Goal: Task Accomplishment & Management: Use online tool/utility

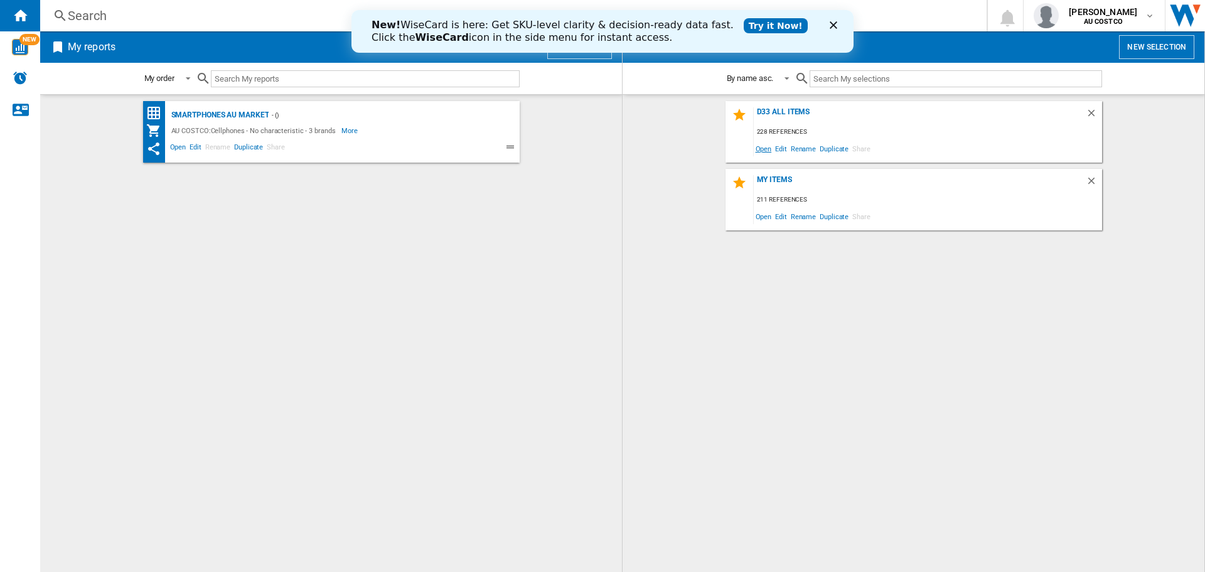
click at [764, 147] on span "Open" at bounding box center [764, 148] width 20 height 17
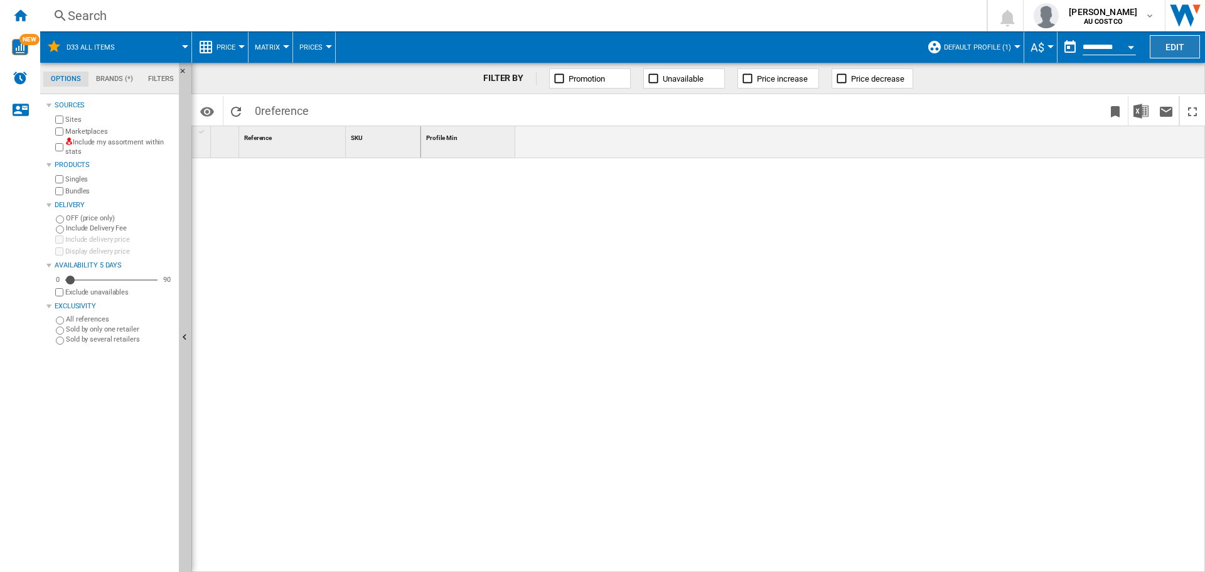
click at [1176, 47] on button "Edit" at bounding box center [1175, 46] width 50 height 23
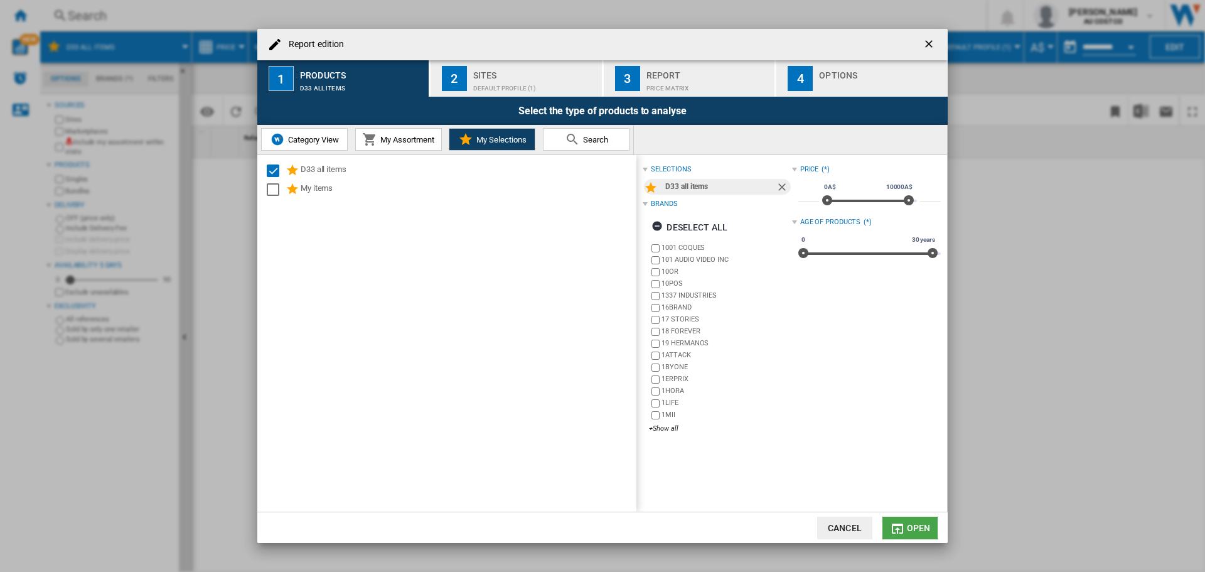
click at [906, 531] on button "Open" at bounding box center [909, 528] width 55 height 23
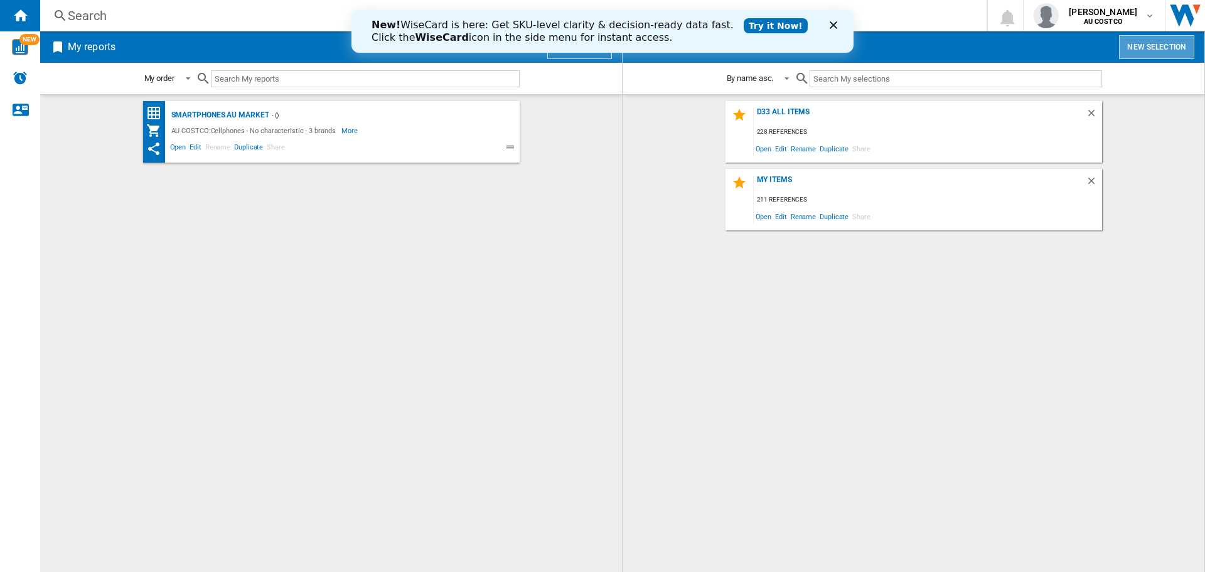
click at [1156, 45] on button "New selection" at bounding box center [1156, 47] width 75 height 24
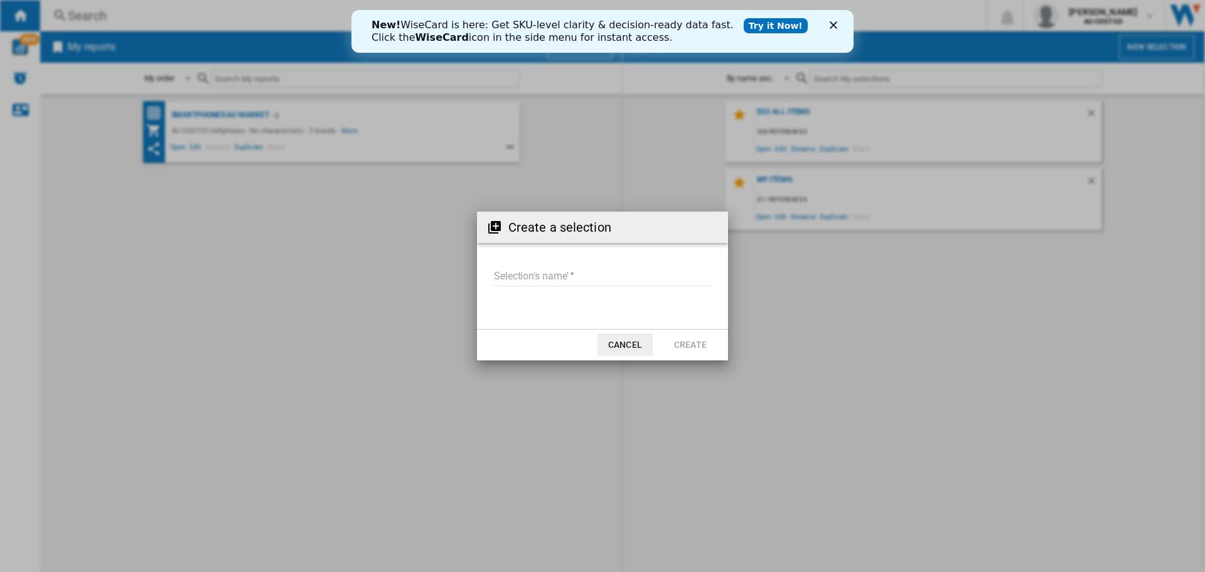
click at [528, 275] on input "Selection's name'" at bounding box center [602, 276] width 218 height 19
click at [837, 26] on icon "Close" at bounding box center [834, 25] width 8 height 8
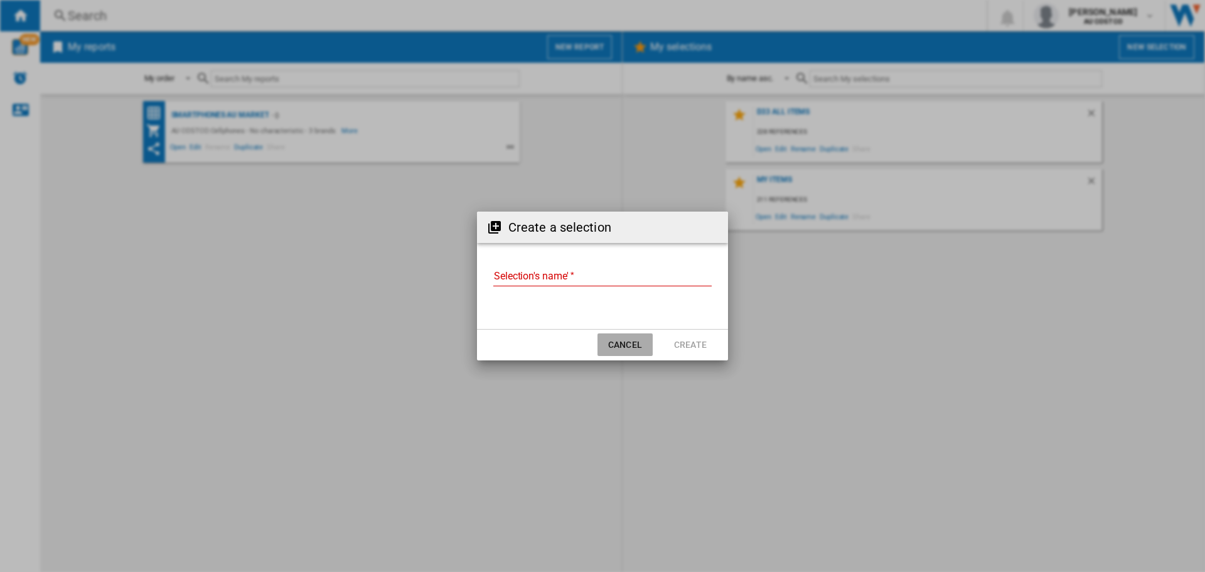
click at [626, 348] on button "Cancel" at bounding box center [625, 344] width 55 height 23
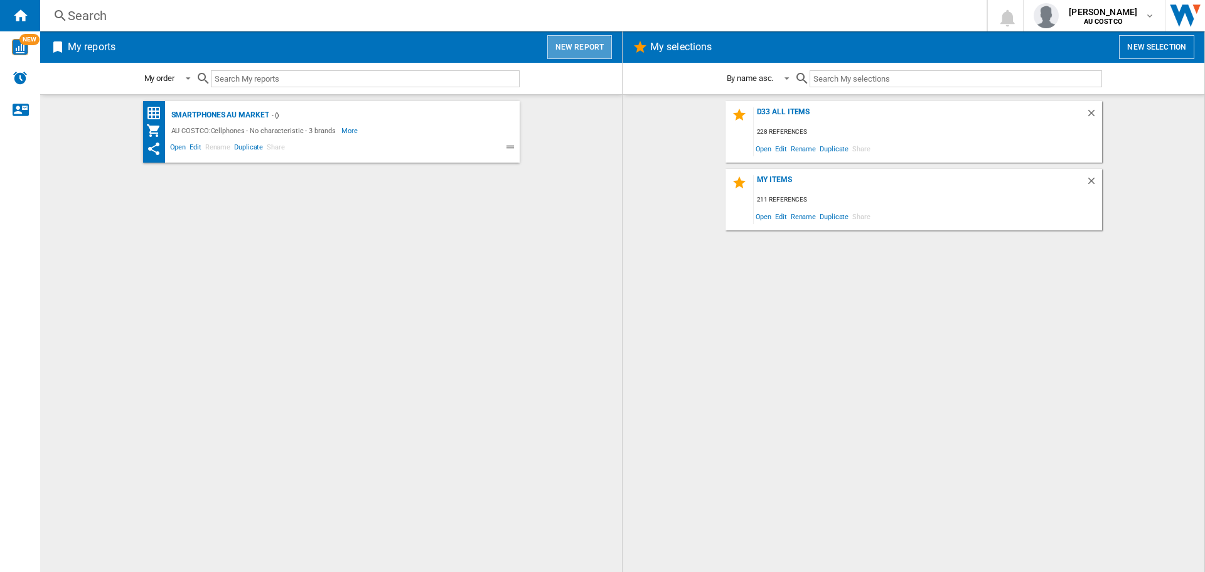
click at [568, 51] on button "New report" at bounding box center [579, 47] width 65 height 24
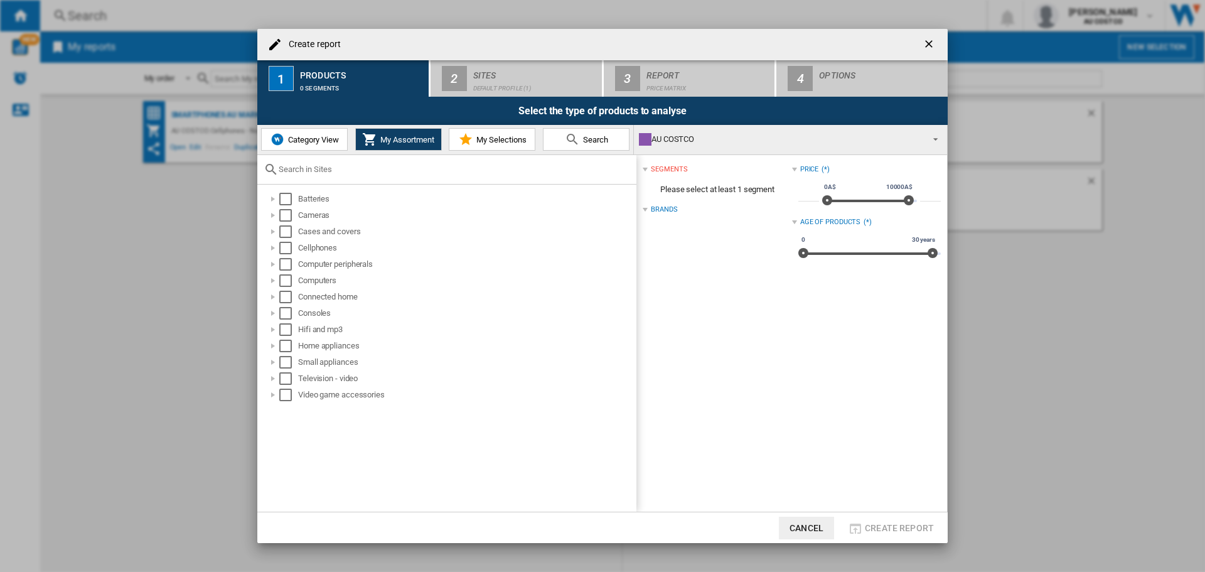
click at [491, 141] on span "My Selections" at bounding box center [499, 139] width 53 height 9
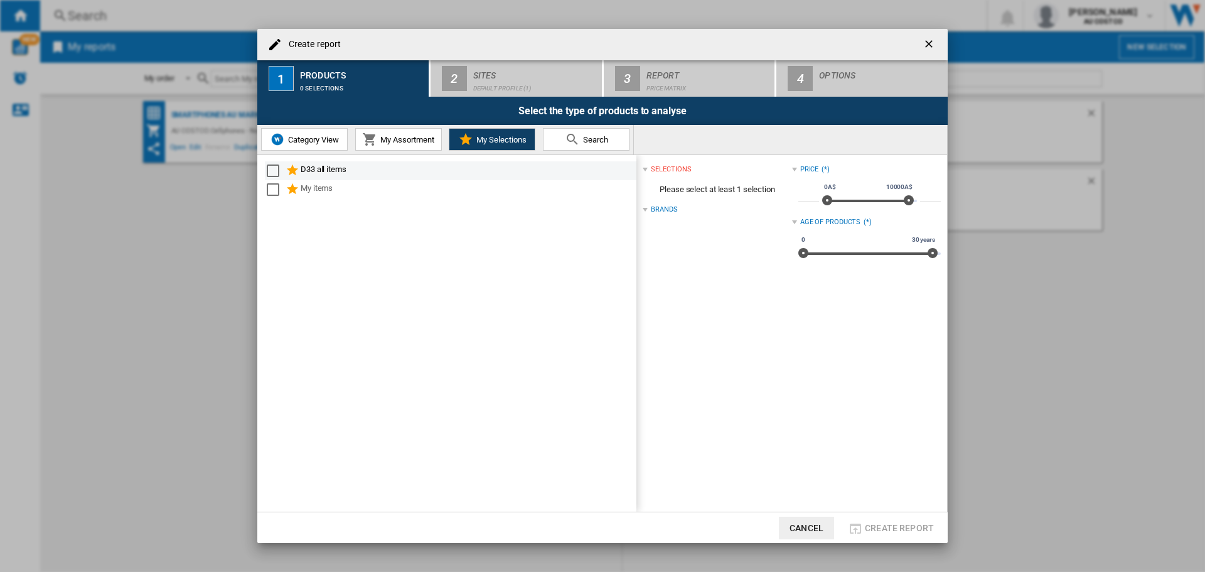
click at [330, 169] on div "D33 all items" at bounding box center [468, 170] width 334 height 15
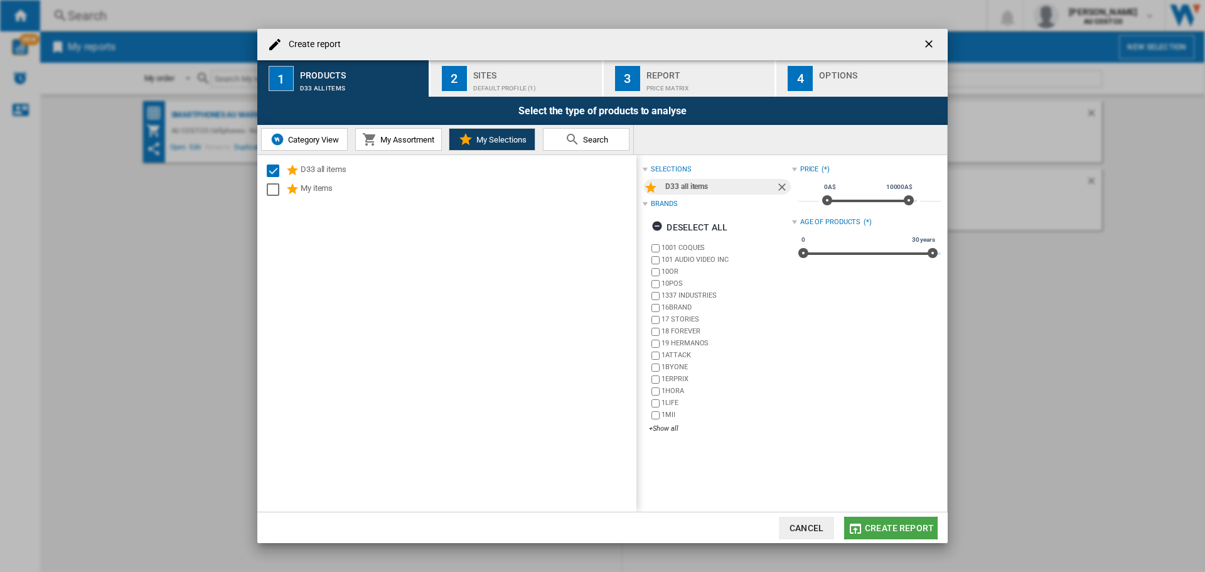
click at [893, 530] on span "Create report" at bounding box center [899, 528] width 69 height 10
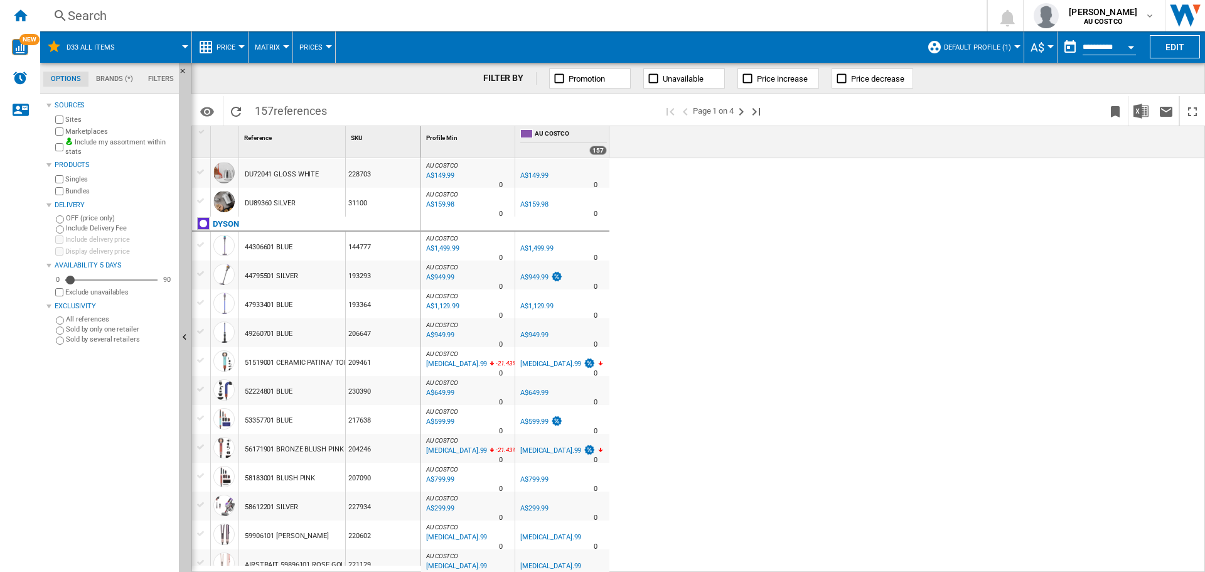
scroll to position [1211, 0]
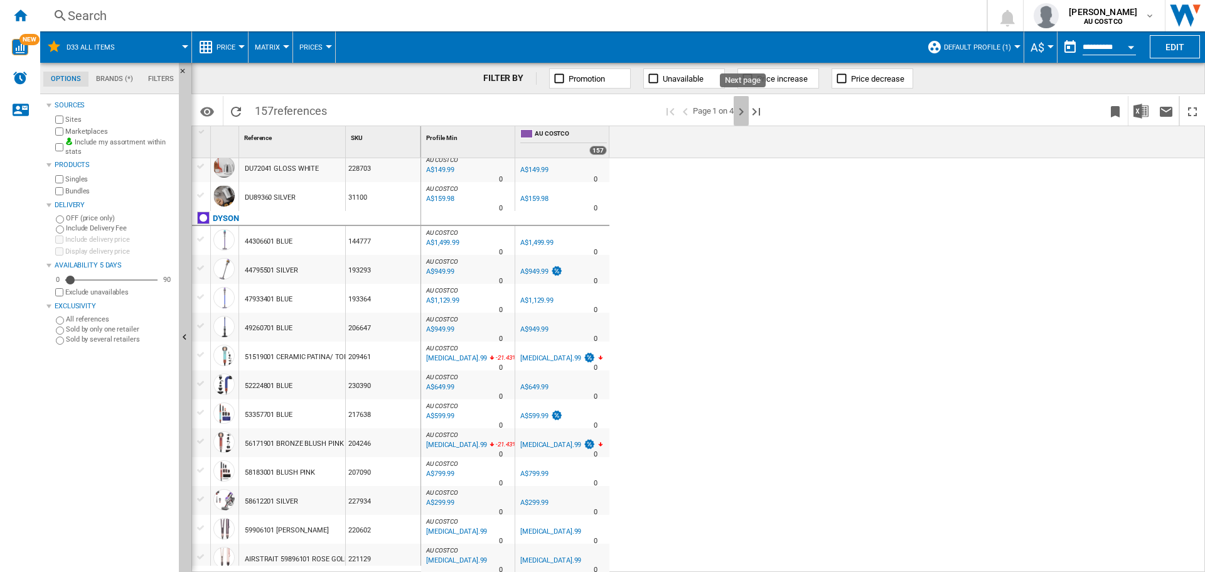
click at [741, 109] on ng-md-icon "Next page" at bounding box center [741, 111] width 15 height 15
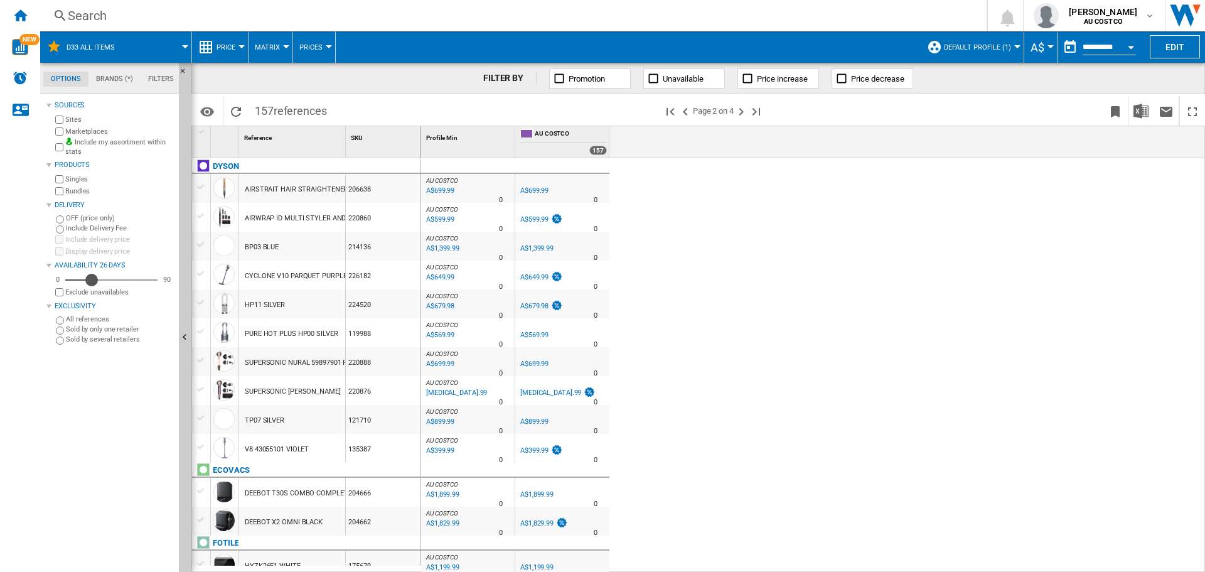
drag, startPoint x: 70, startPoint y: 281, endPoint x: 92, endPoint y: 284, distance: 22.7
click at [92, 284] on div "Availability" at bounding box center [91, 280] width 13 height 13
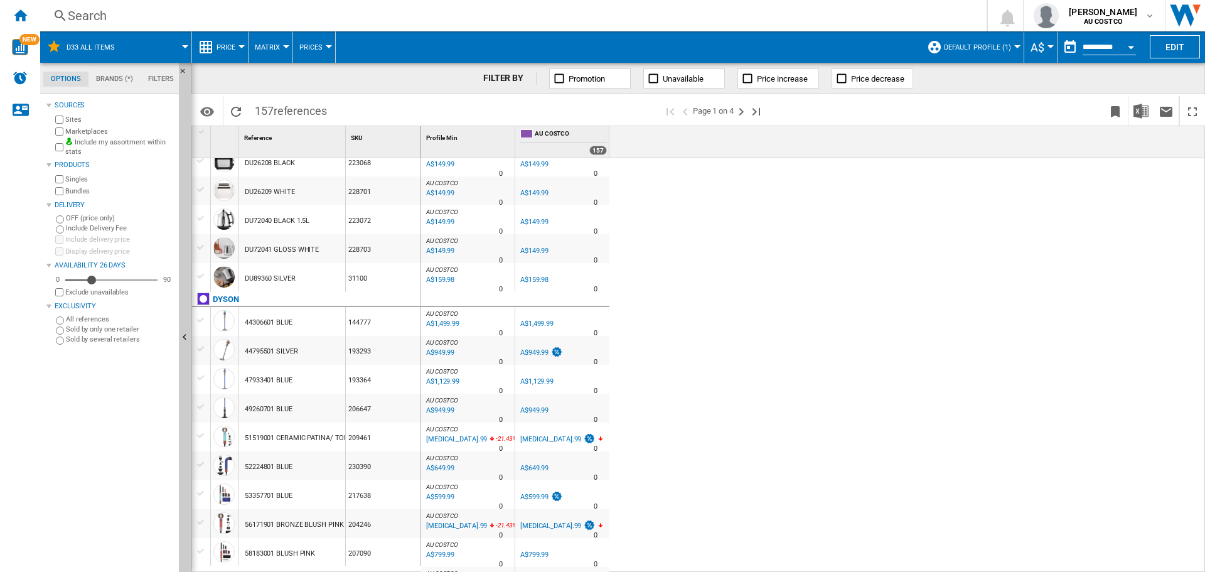
scroll to position [1211, 0]
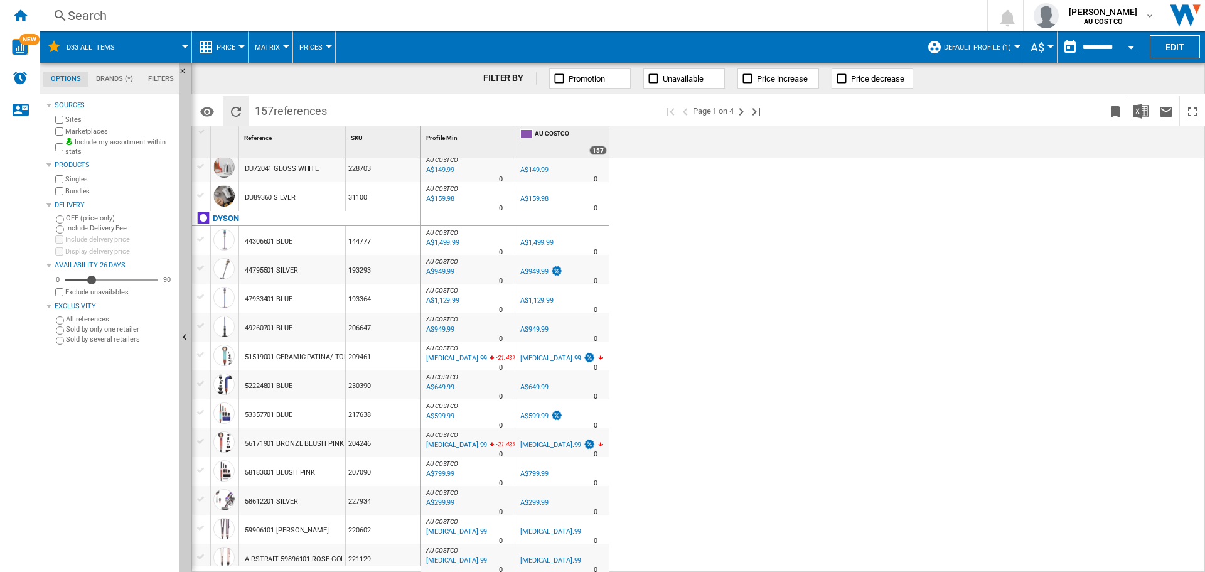
click at [239, 110] on ng-md-icon "Reload" at bounding box center [235, 111] width 15 height 15
click at [693, 434] on div "AU COSTCO : AU COSTCO 0.0 % A$1,599.99 % N/A 0 AU COSTCO : AU COSTCO AU COSTCO …" at bounding box center [813, 365] width 785 height 414
click at [745, 112] on ng-md-icon "Next page" at bounding box center [741, 111] width 15 height 15
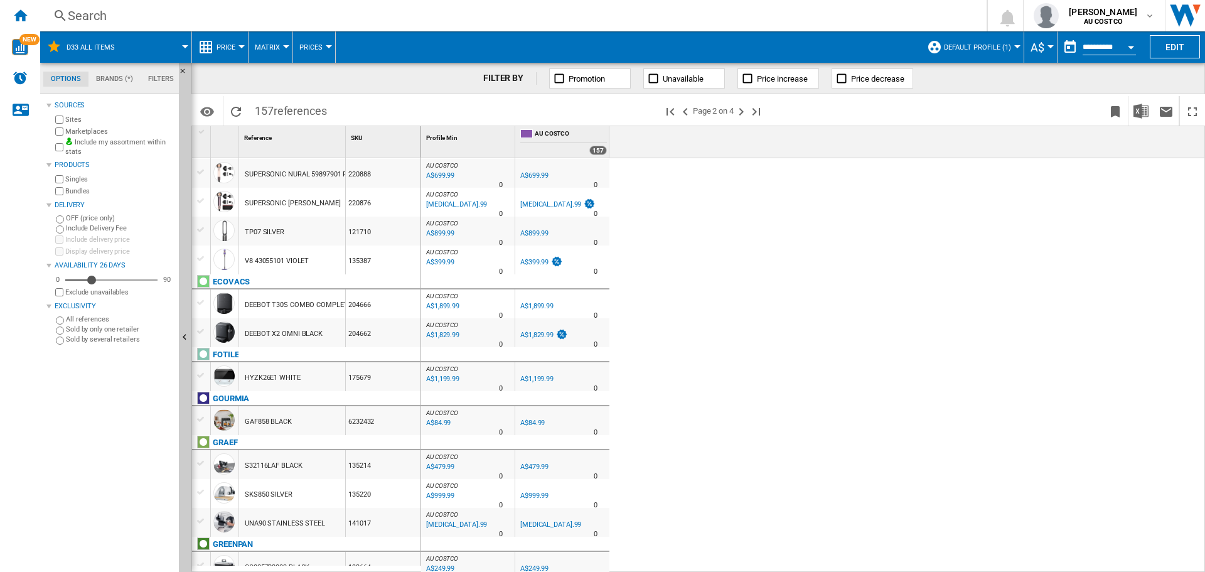
click at [647, 377] on div "AU COSTCO : AU COSTCO 0.0 % A$699.99 % N/A 0 AU COSTCO : AU COSTCO AU COSTCO 0.…" at bounding box center [813, 365] width 785 height 414
click at [748, 242] on div "AU COSTCO : AU COSTCO 0.0 % A$699.99 % N/A 0 AU COSTCO : AU COSTCO AU COSTCO 0.…" at bounding box center [813, 365] width 785 height 414
click at [235, 111] on ng-md-icon "Reload" at bounding box center [235, 111] width 15 height 15
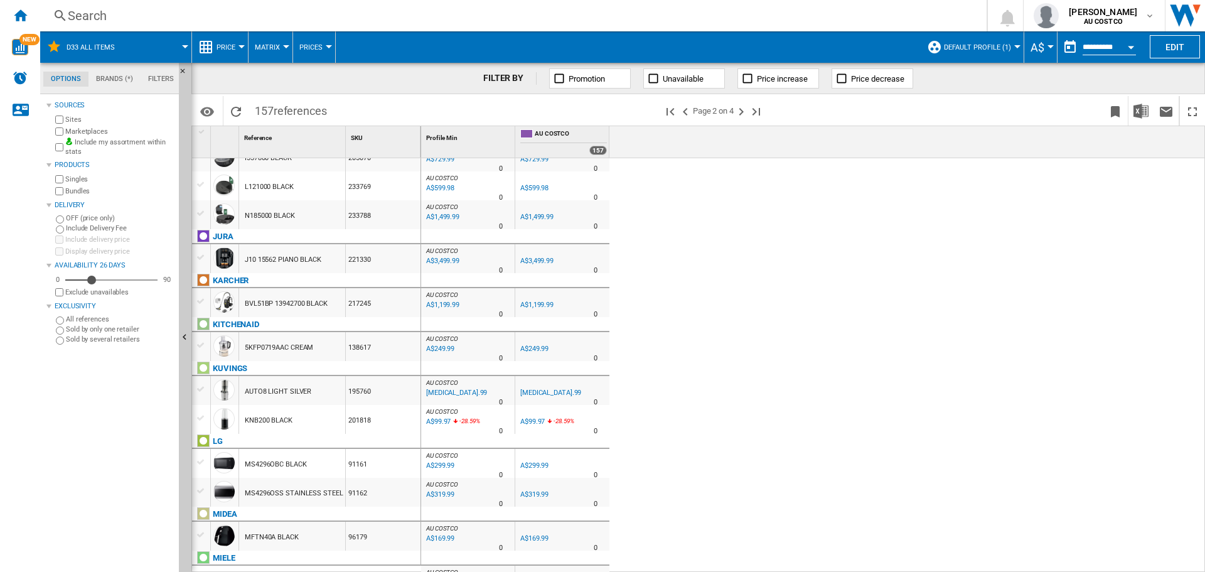
scroll to position [1331, 0]
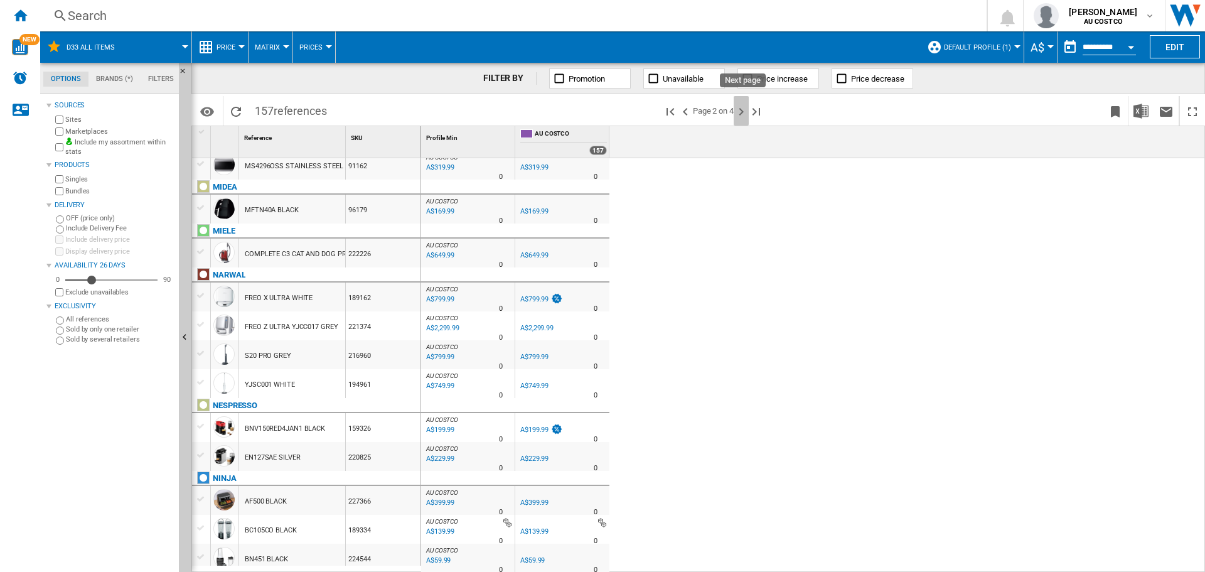
click at [745, 112] on ng-md-icon "Next page" at bounding box center [741, 111] width 15 height 15
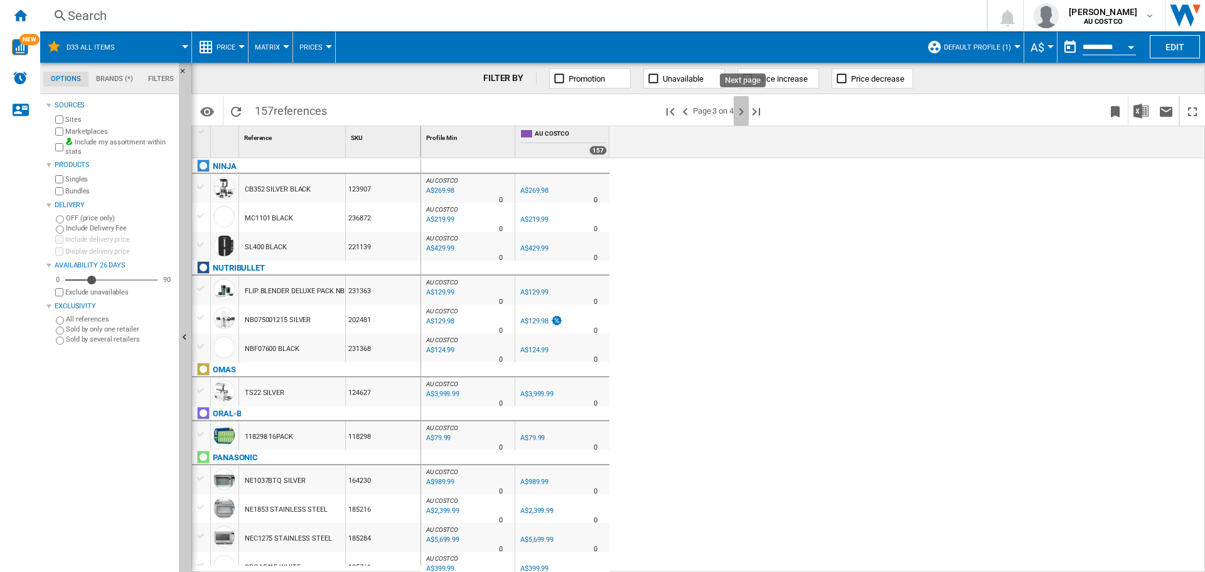
click at [746, 110] on ng-md-icon "Next page" at bounding box center [741, 111] width 15 height 15
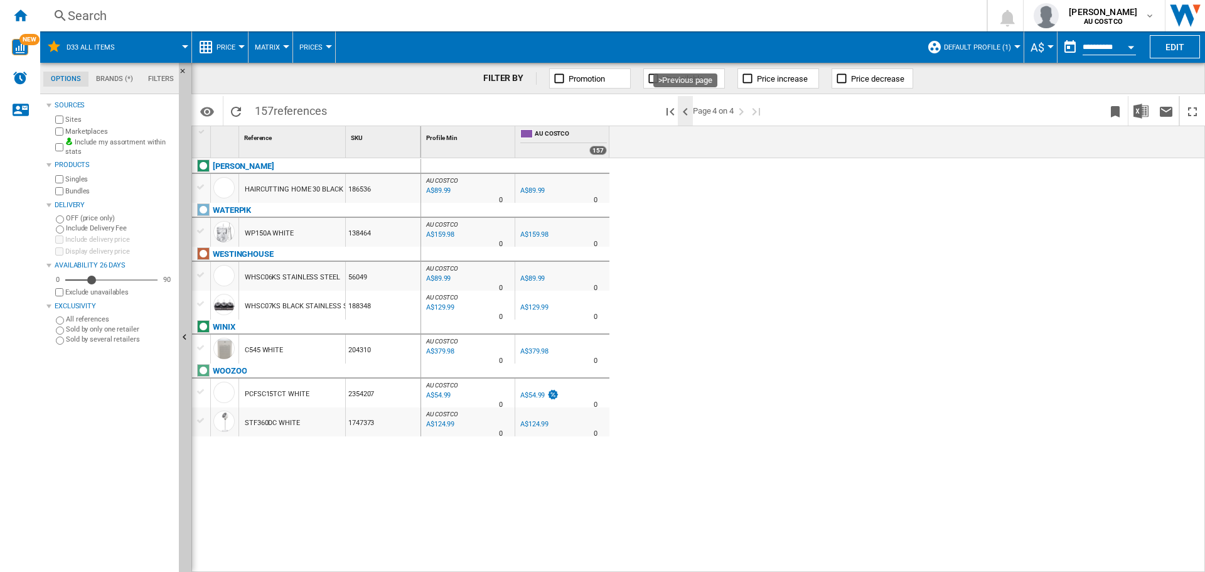
click at [687, 114] on ng-md-icon ">Previous page" at bounding box center [685, 111] width 15 height 15
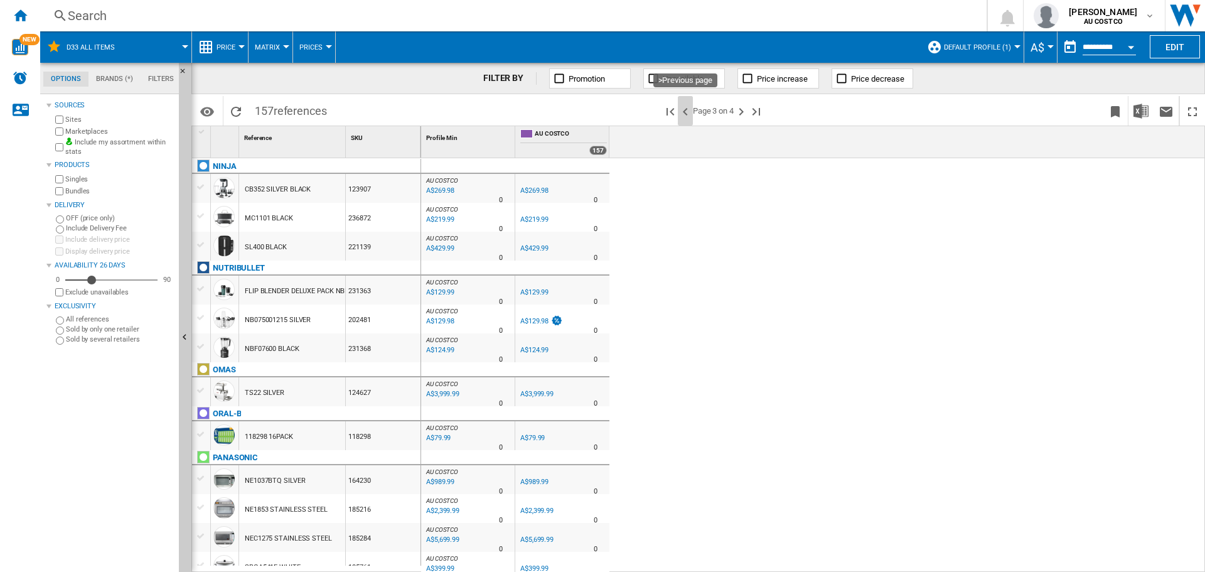
click at [687, 114] on ng-md-icon ">Previous page" at bounding box center [685, 111] width 15 height 15
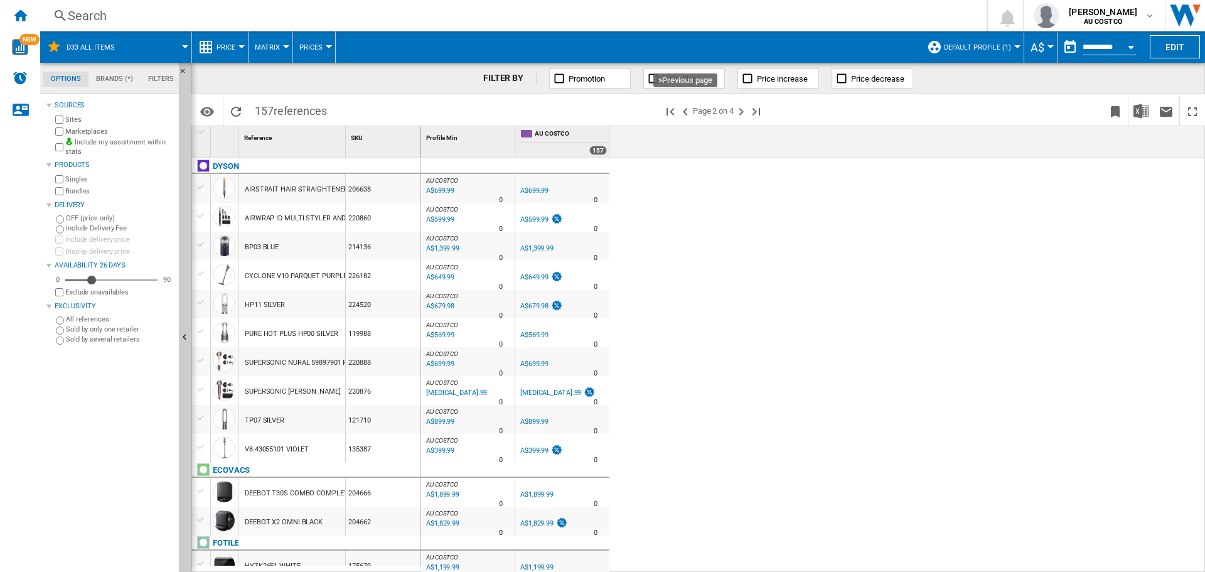
click at [687, 114] on ng-md-icon ">Previous page" at bounding box center [685, 111] width 15 height 15
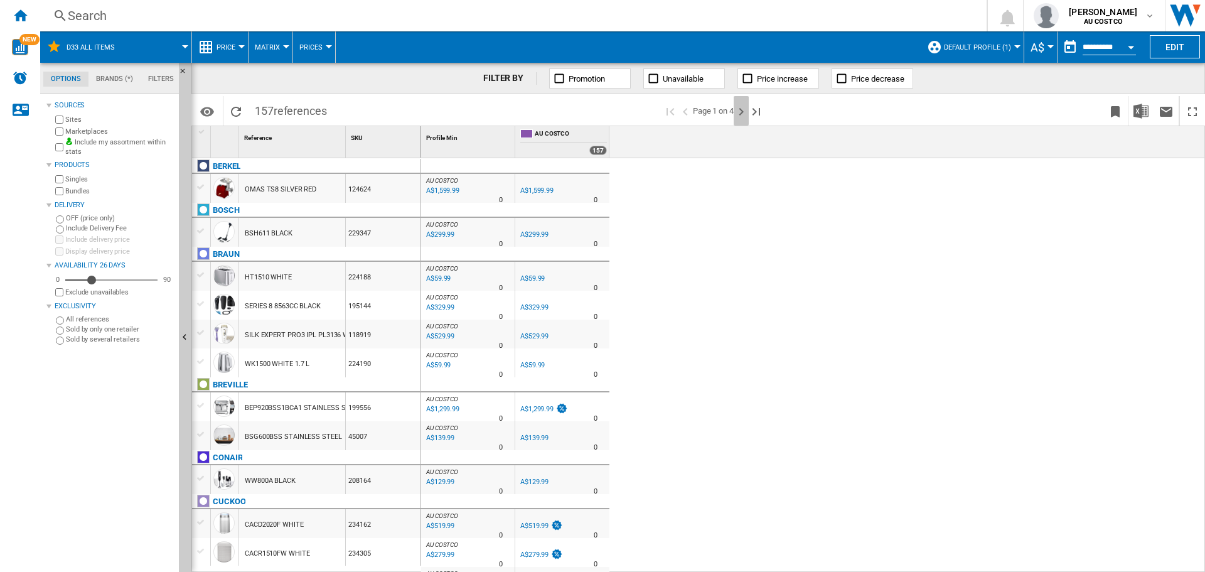
click at [744, 109] on ng-md-icon "Next page" at bounding box center [741, 111] width 15 height 15
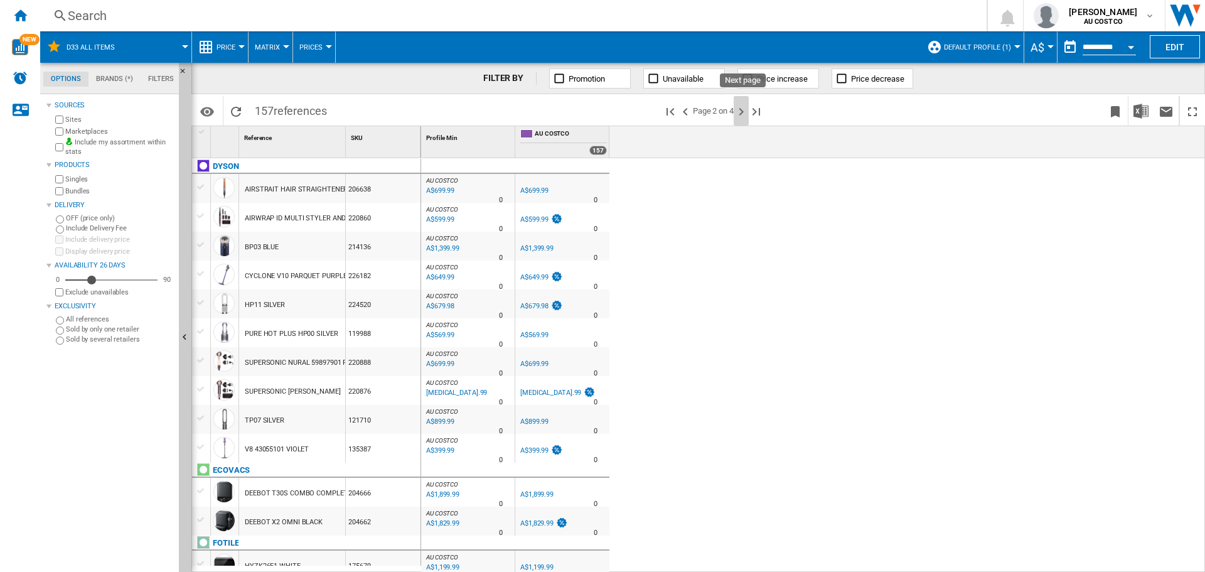
click at [744, 109] on ng-md-icon "Next page" at bounding box center [741, 111] width 15 height 15
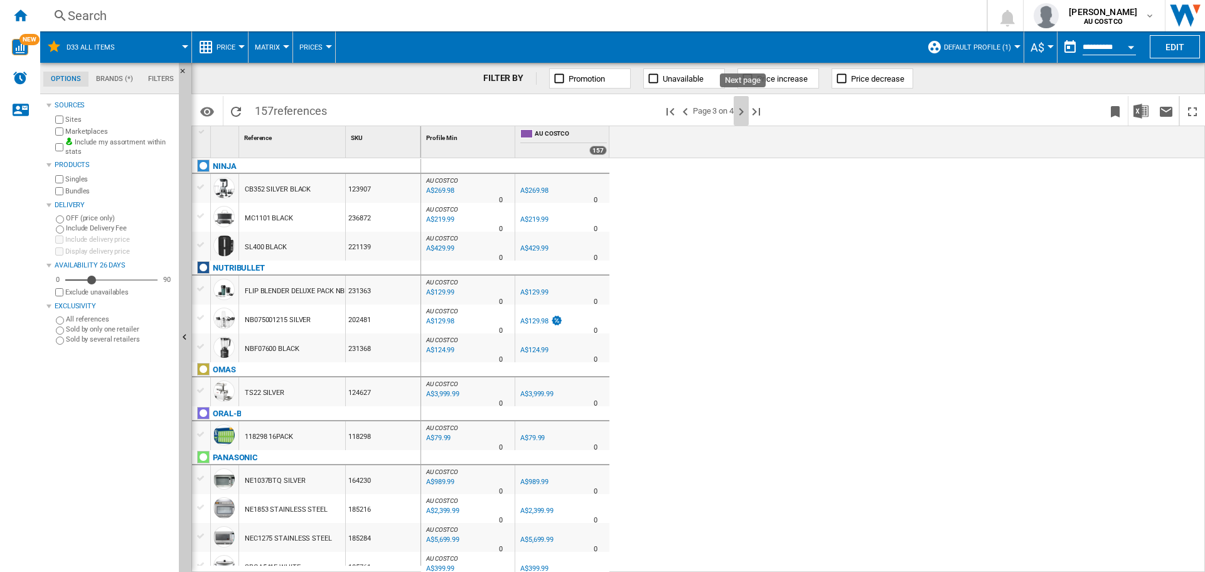
click at [744, 109] on ng-md-icon "Next page" at bounding box center [741, 111] width 15 height 15
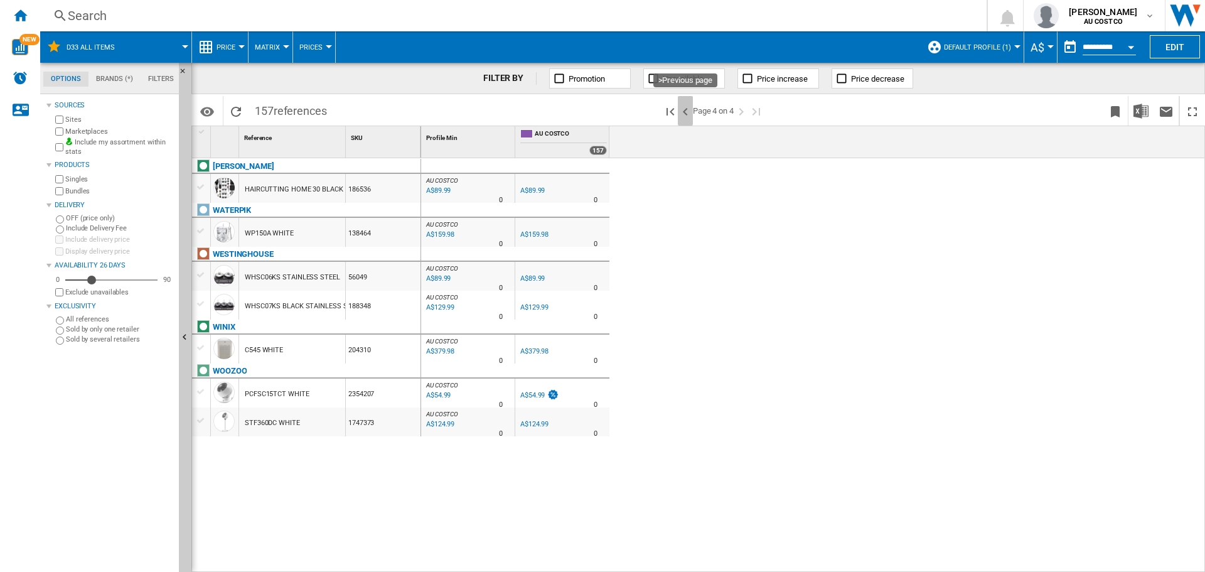
click at [685, 109] on ng-md-icon ">Previous page" at bounding box center [685, 111] width 15 height 15
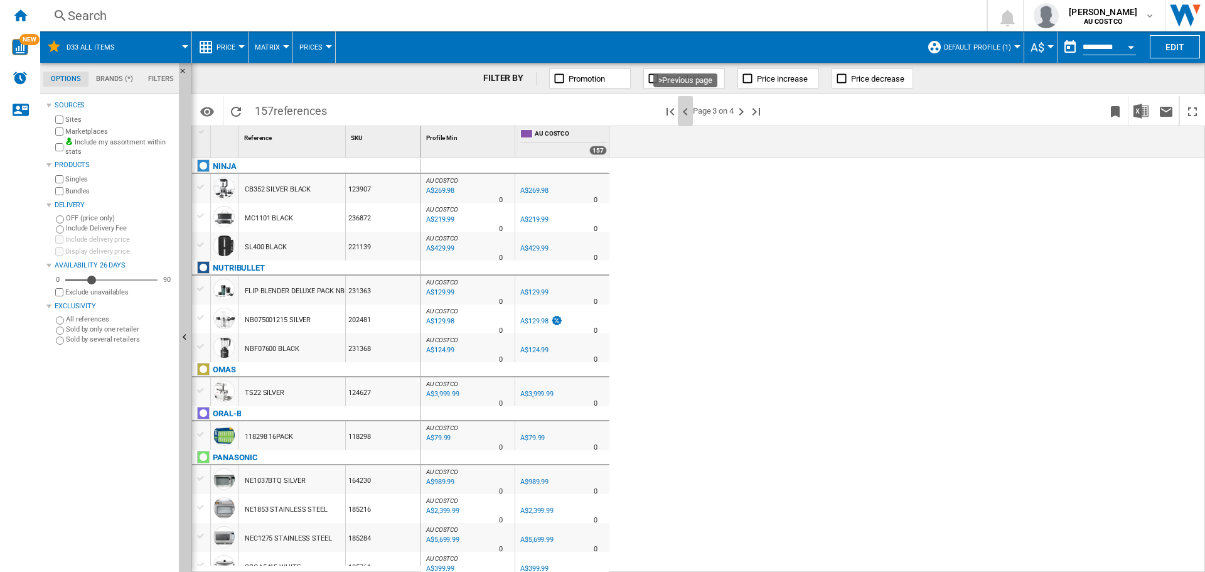
click at [685, 109] on ng-md-icon ">Previous page" at bounding box center [685, 111] width 15 height 15
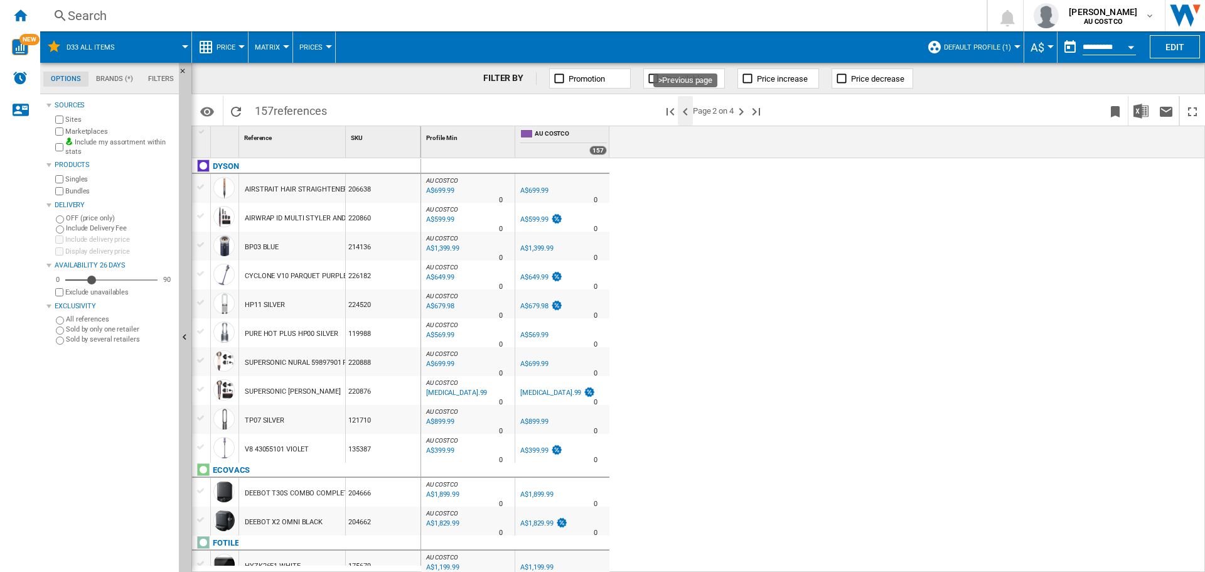
click at [685, 109] on ng-md-icon ">Previous page" at bounding box center [685, 111] width 15 height 15
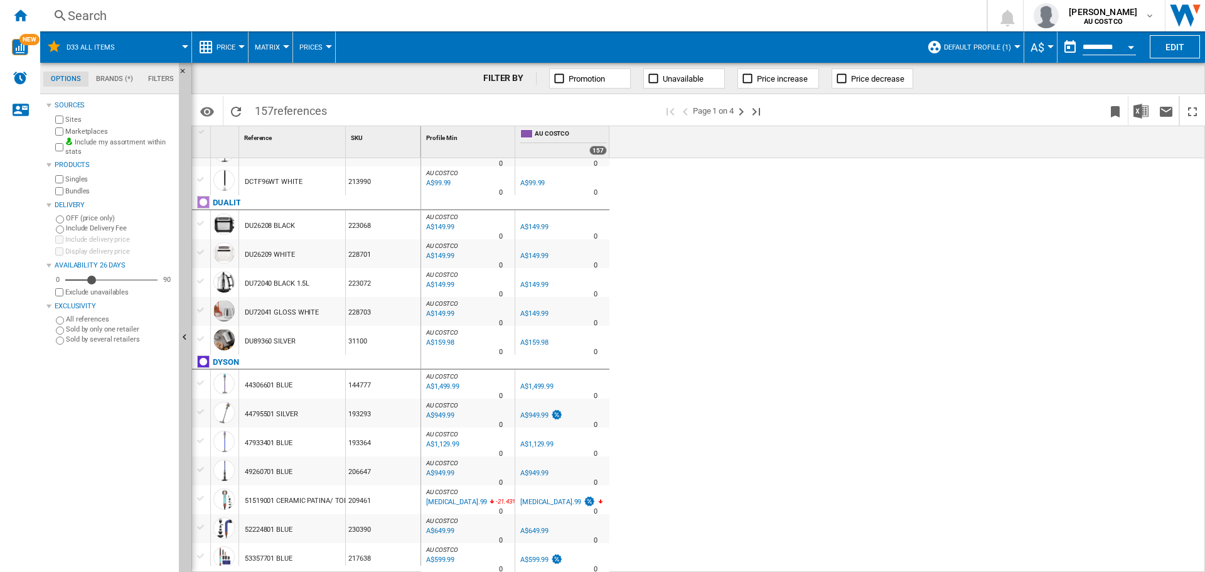
scroll to position [1194, 0]
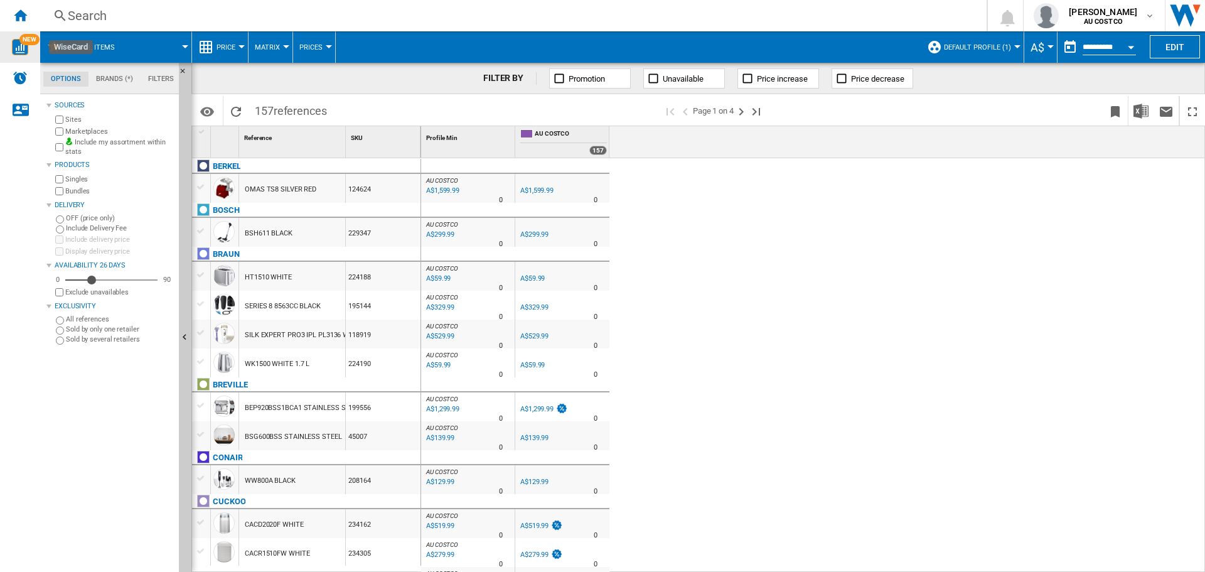
click at [20, 46] on img "WiseCard" at bounding box center [20, 47] width 16 height 16
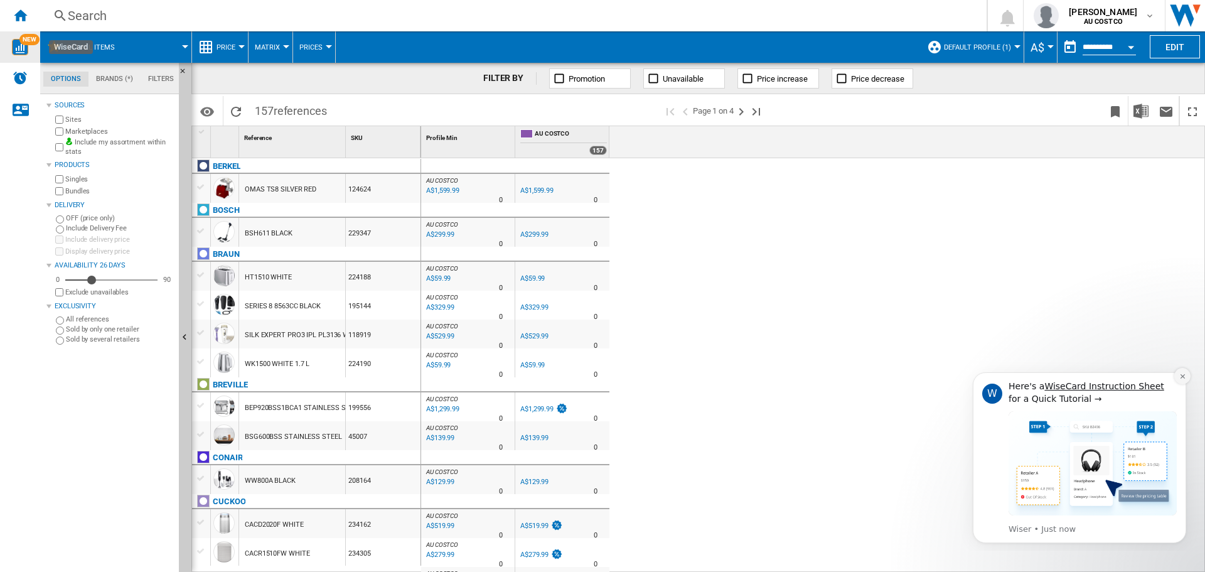
click at [1179, 375] on icon "Dismiss notification" at bounding box center [1182, 376] width 7 height 7
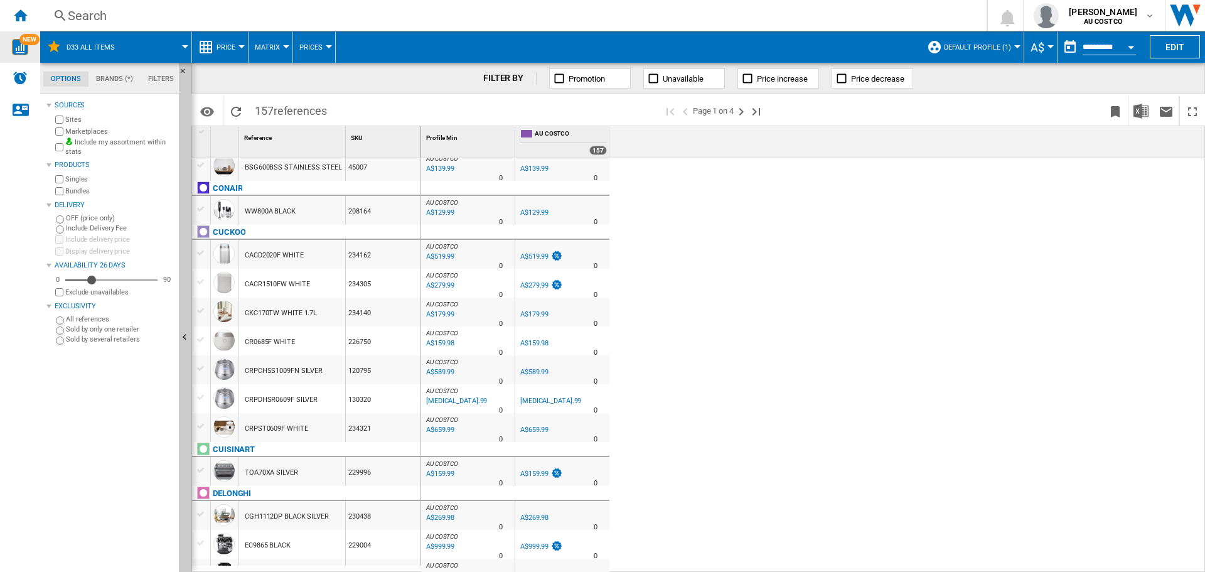
scroll to position [0, 0]
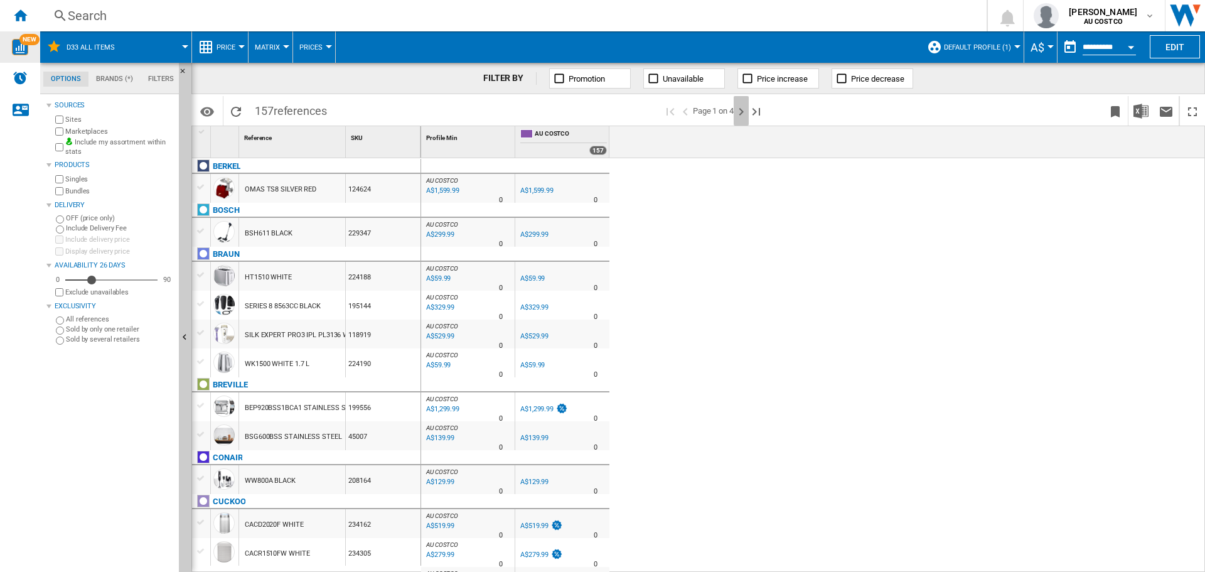
click at [742, 109] on ng-md-icon "Next page" at bounding box center [741, 111] width 15 height 15
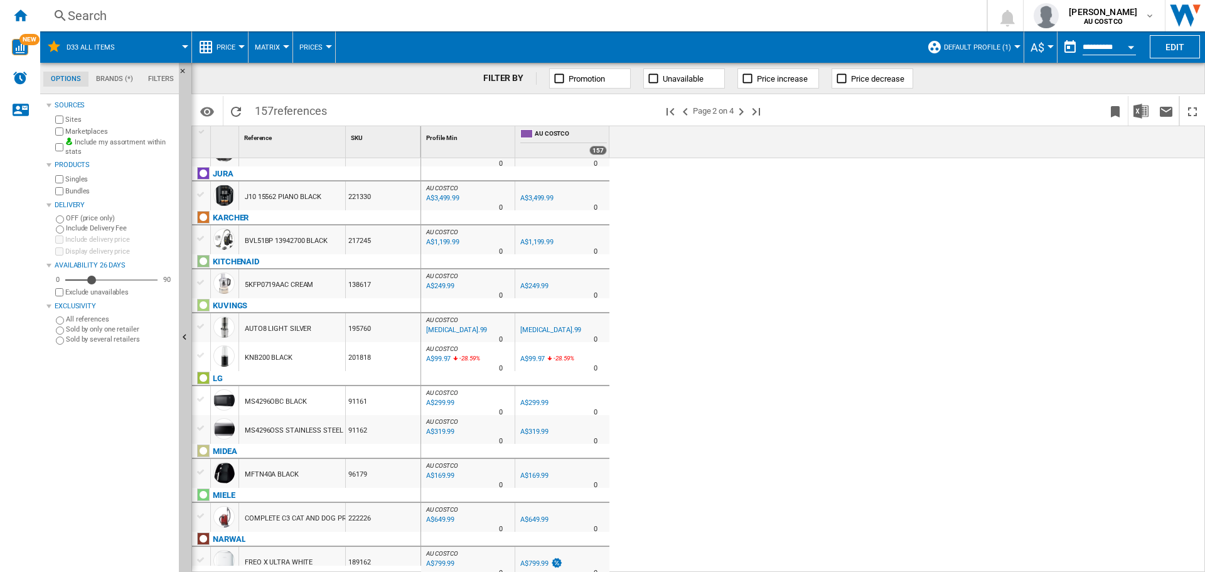
scroll to position [1287, 0]
